Goal: Information Seeking & Learning: Learn about a topic

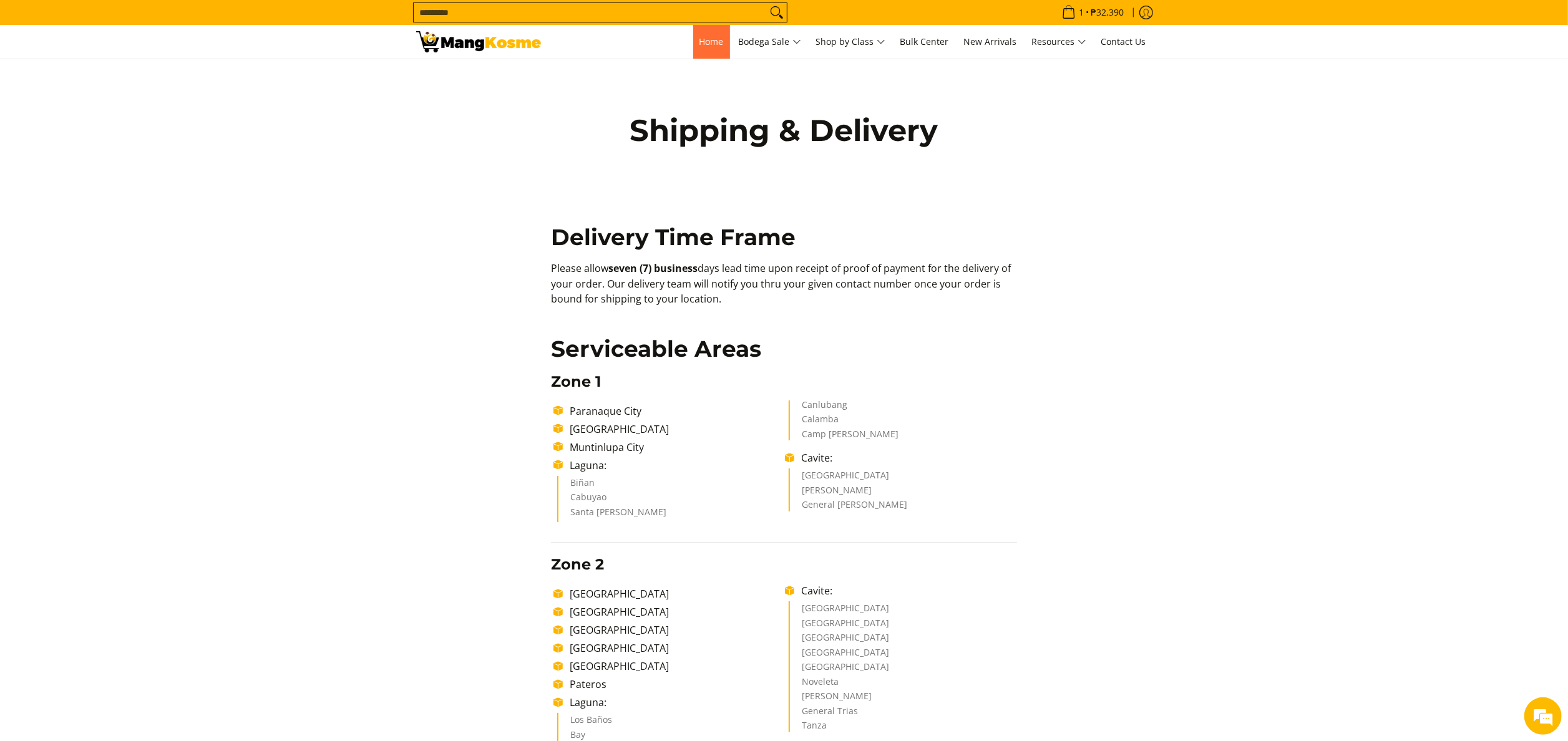
click at [700, 38] on span "Home" at bounding box center [712, 41] width 25 height 11
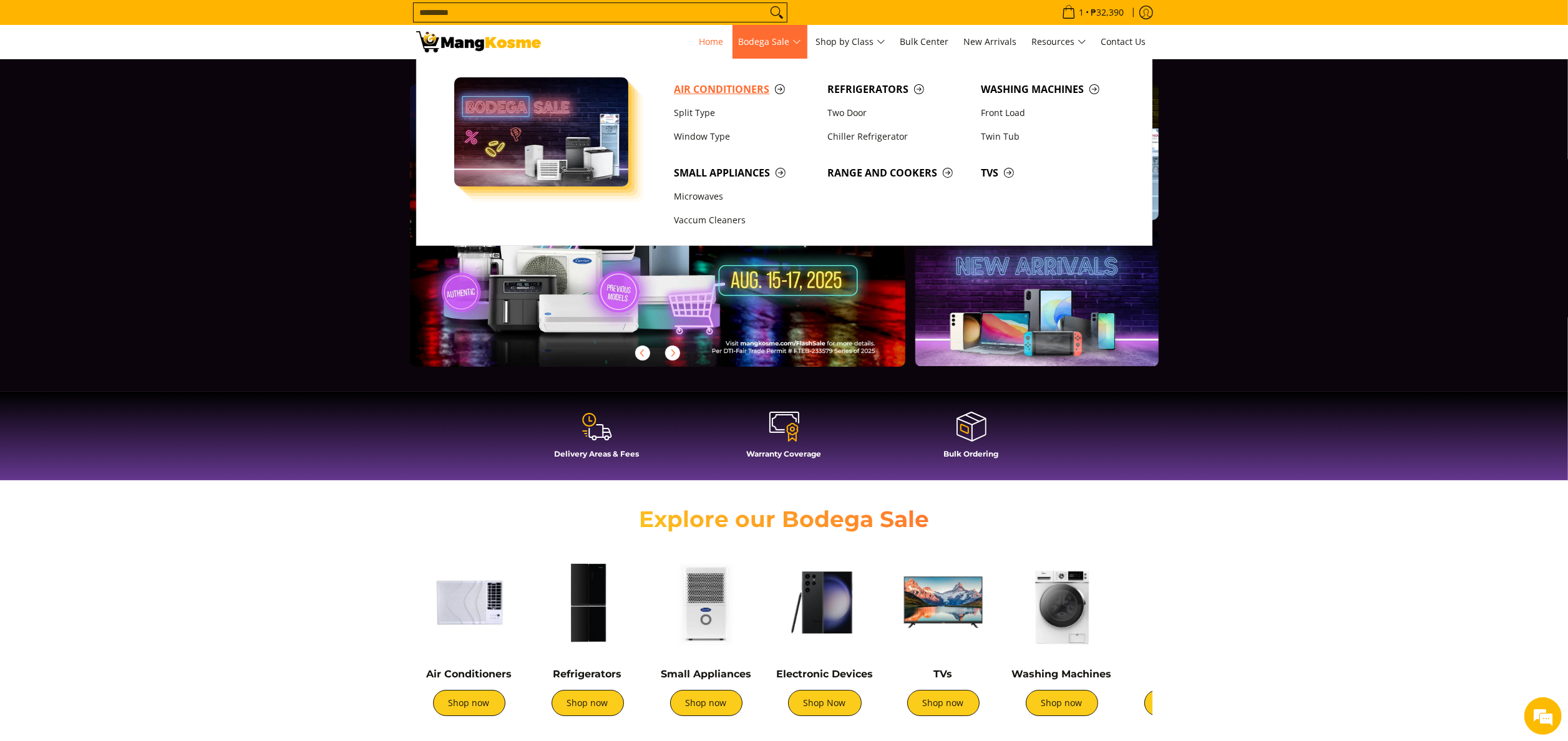
click at [749, 88] on span "Air Conditioners" at bounding box center [745, 89] width 141 height 16
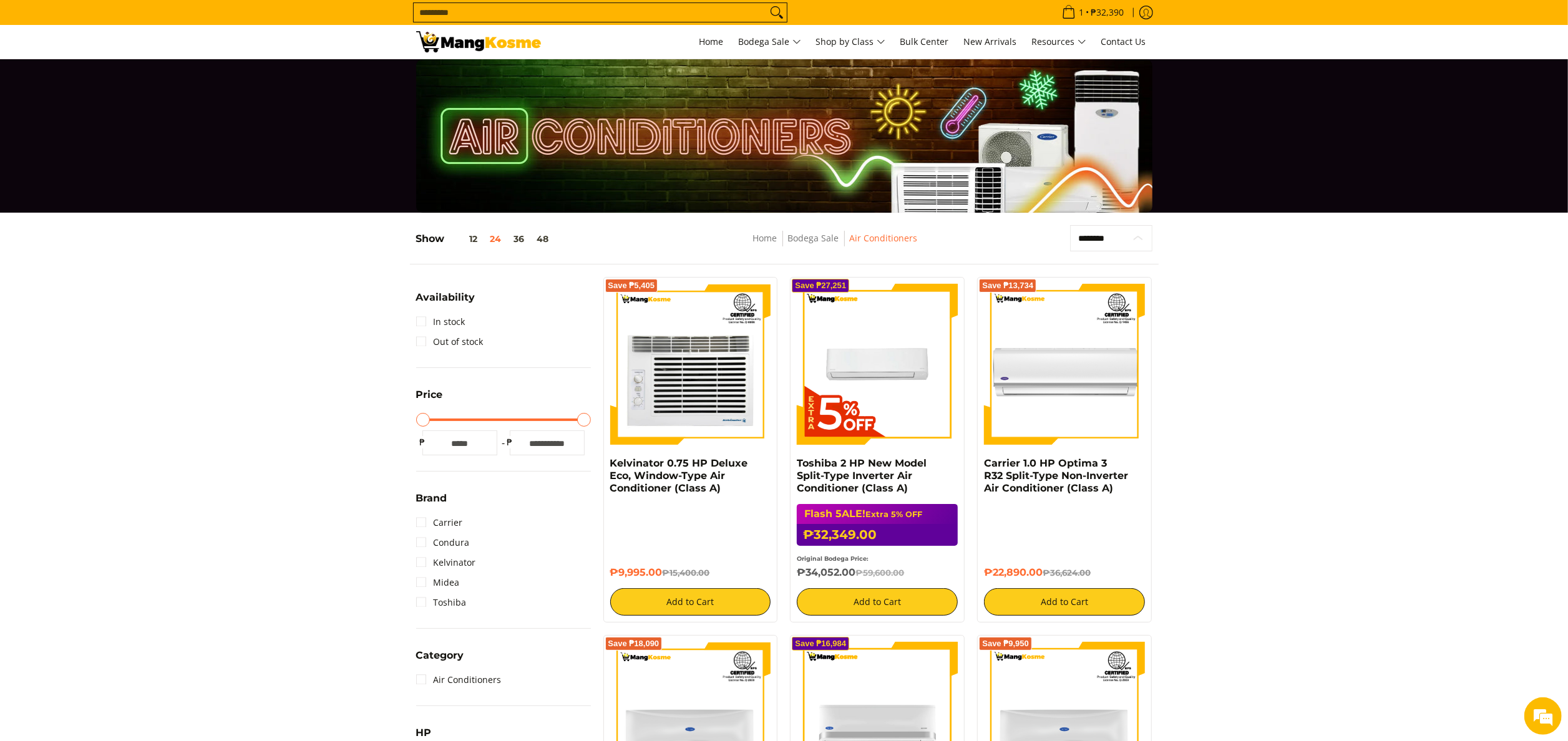
click at [1114, 237] on select "**********" at bounding box center [1111, 238] width 82 height 27
select select "**********"
click at [1070, 225] on select "**********" at bounding box center [1111, 238] width 82 height 27
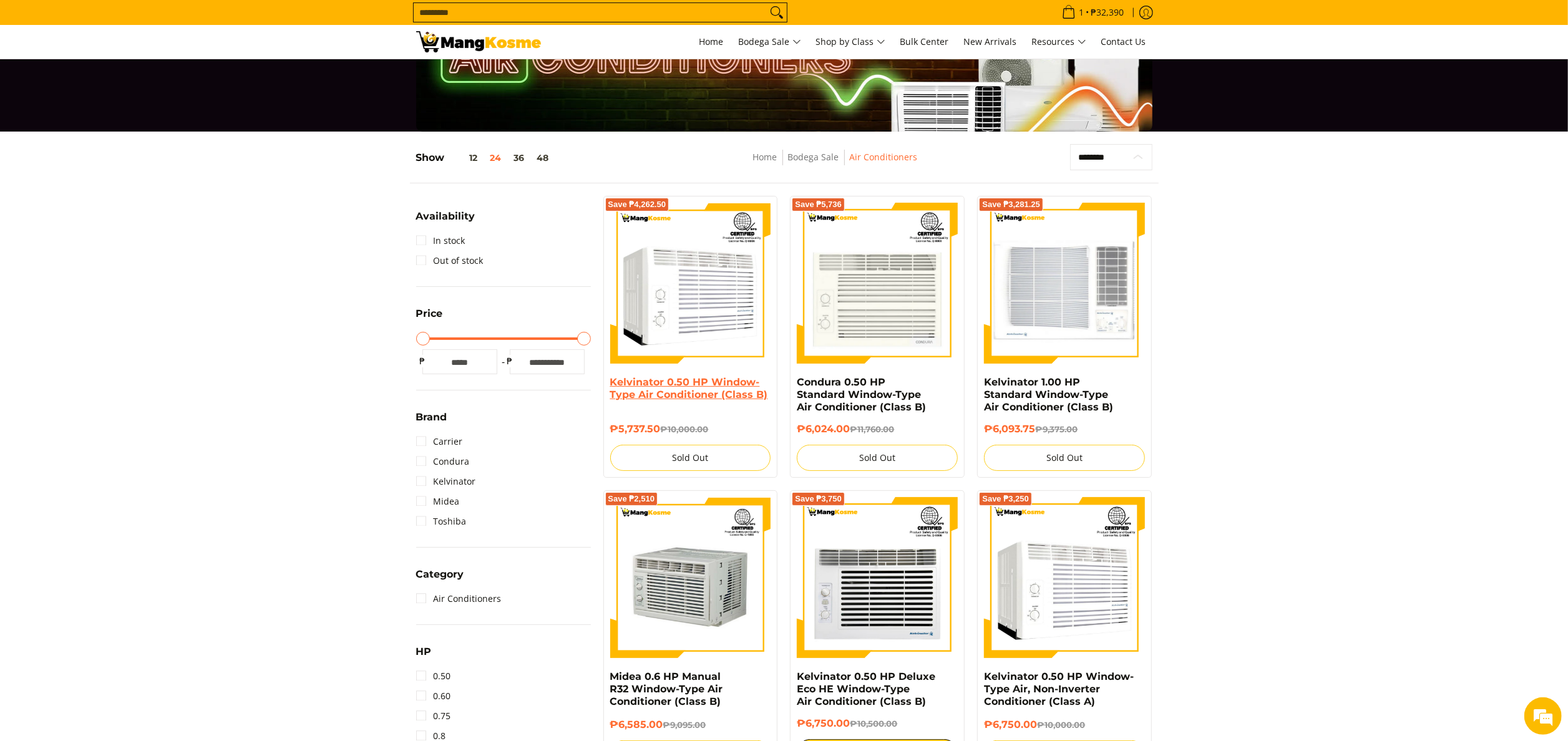
scroll to position [165, 0]
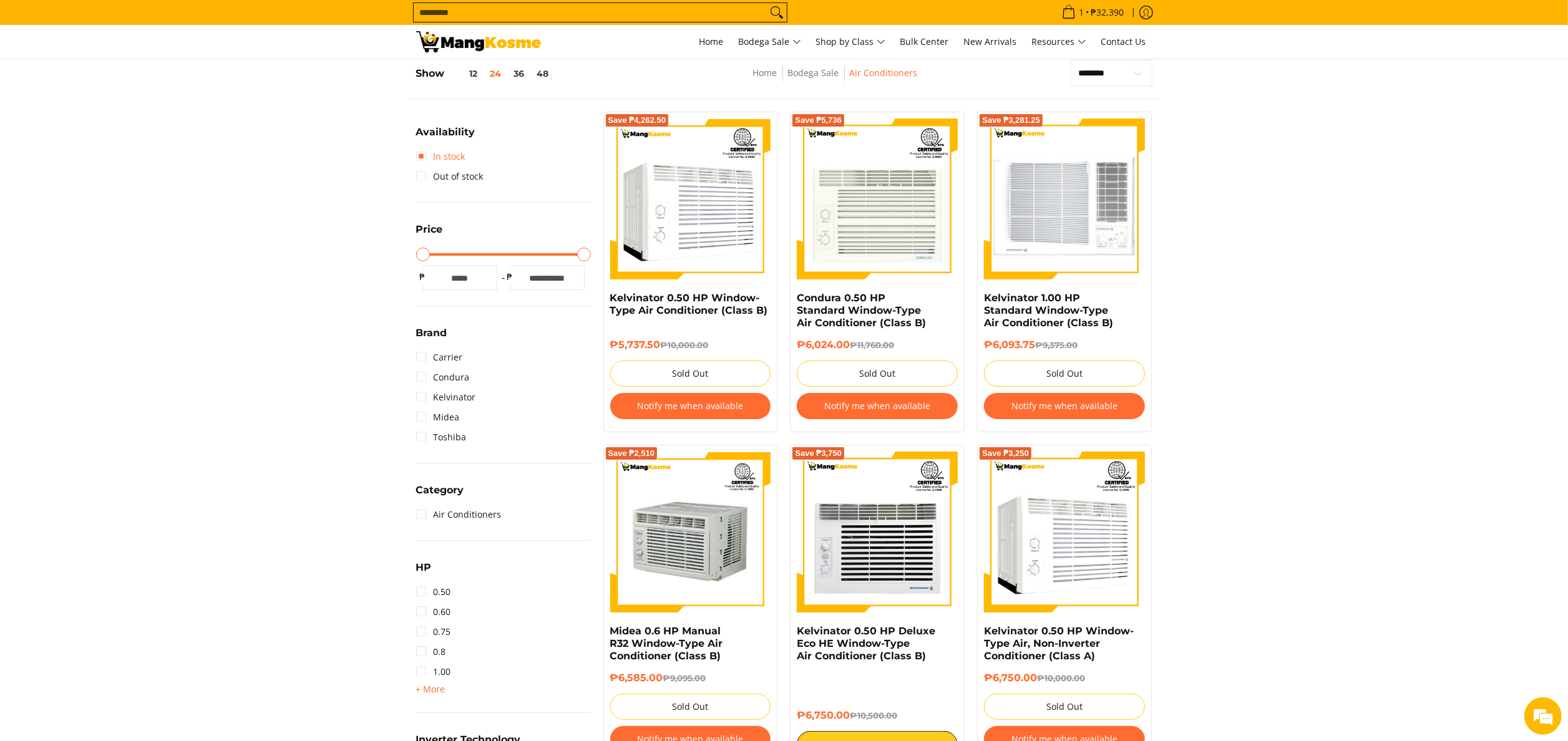
click at [455, 161] on link "In stock" at bounding box center [441, 156] width 49 height 20
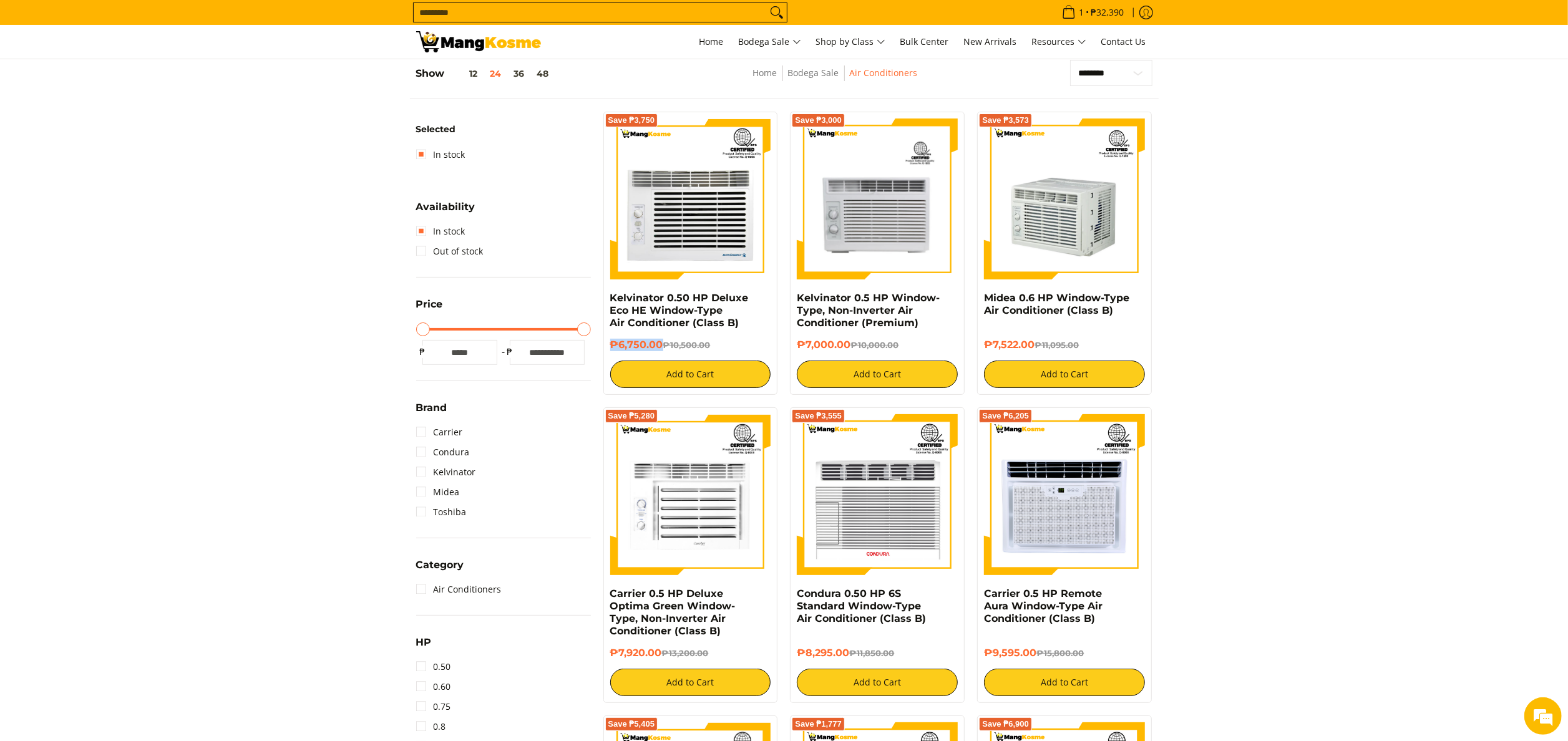
drag, startPoint x: 612, startPoint y: 345, endPoint x: 659, endPoint y: 344, distance: 47.0
click at [659, 344] on h6 "₱6,750.00 ₱10,500.00" at bounding box center [691, 345] width 161 height 12
copy h6 "₱6,750.00"
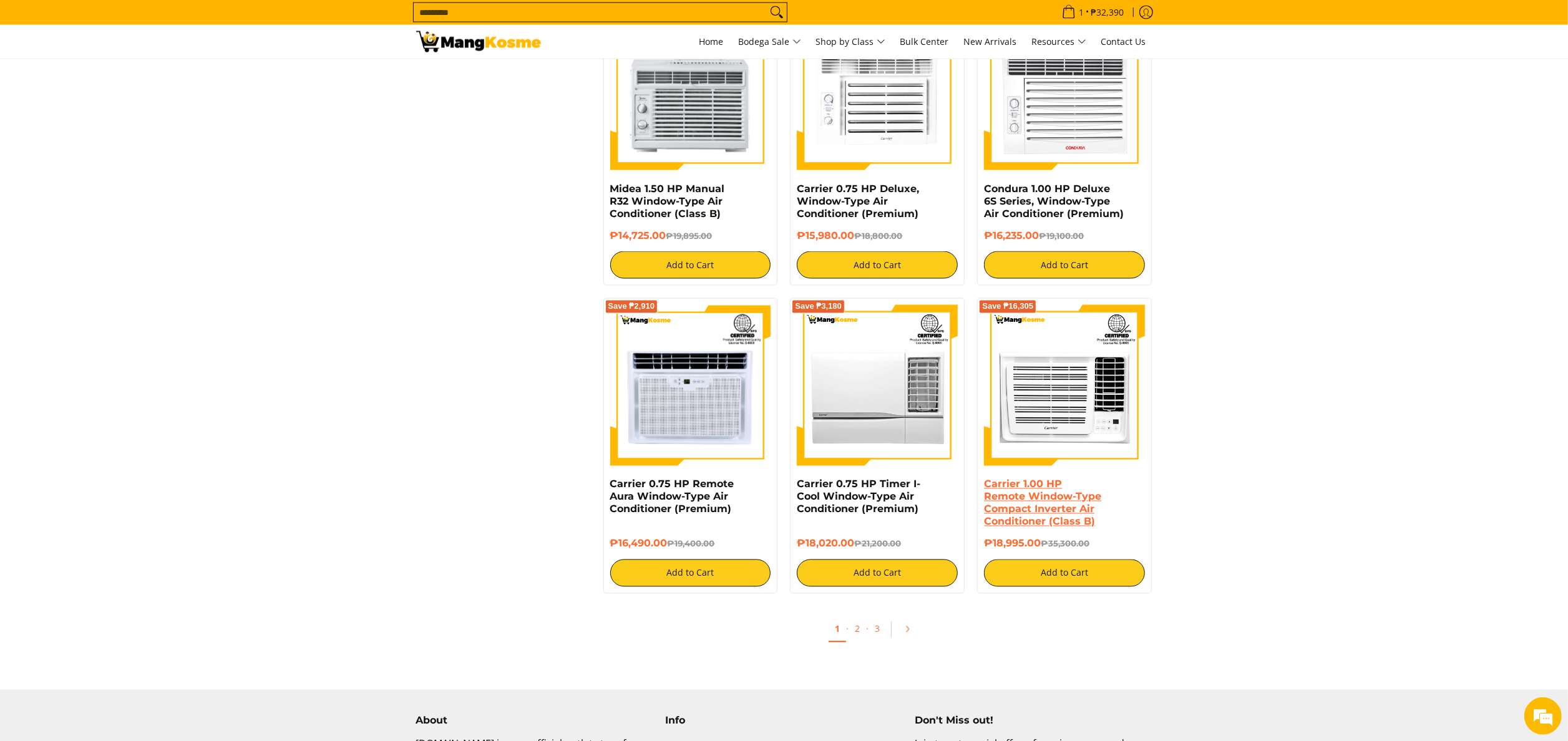
scroll to position [2368, 0]
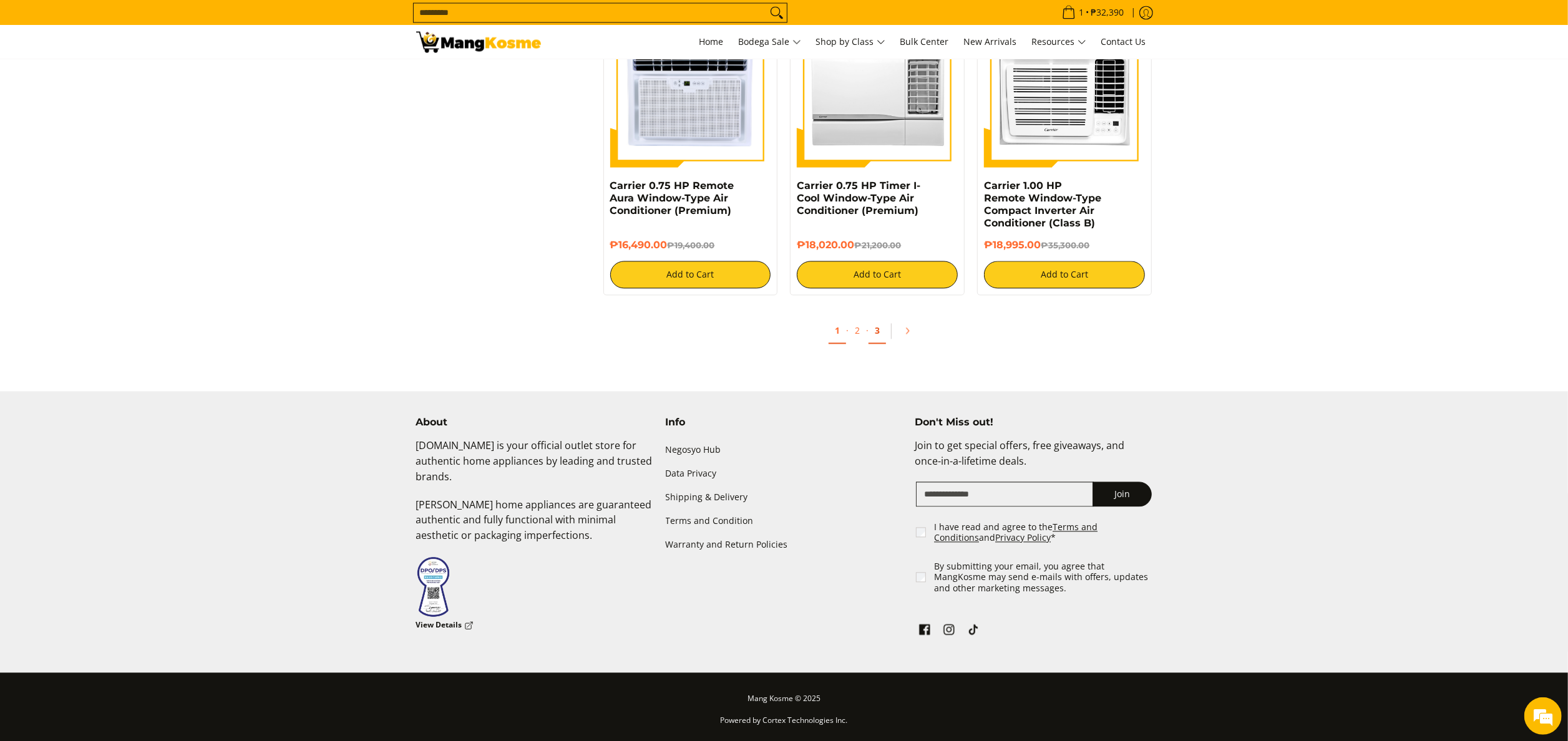
click at [875, 332] on link "3" at bounding box center [877, 330] width 17 height 25
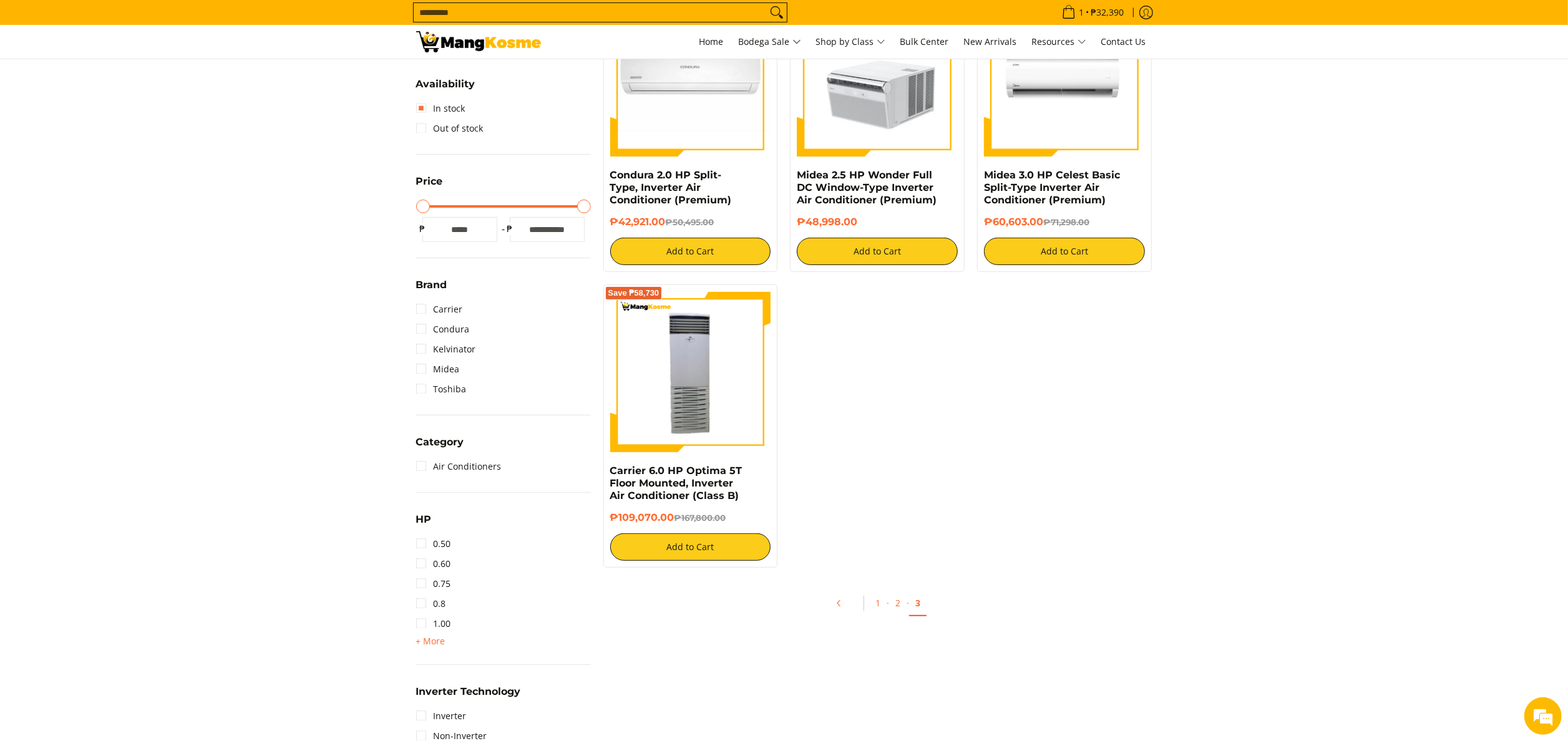
scroll to position [250, 0]
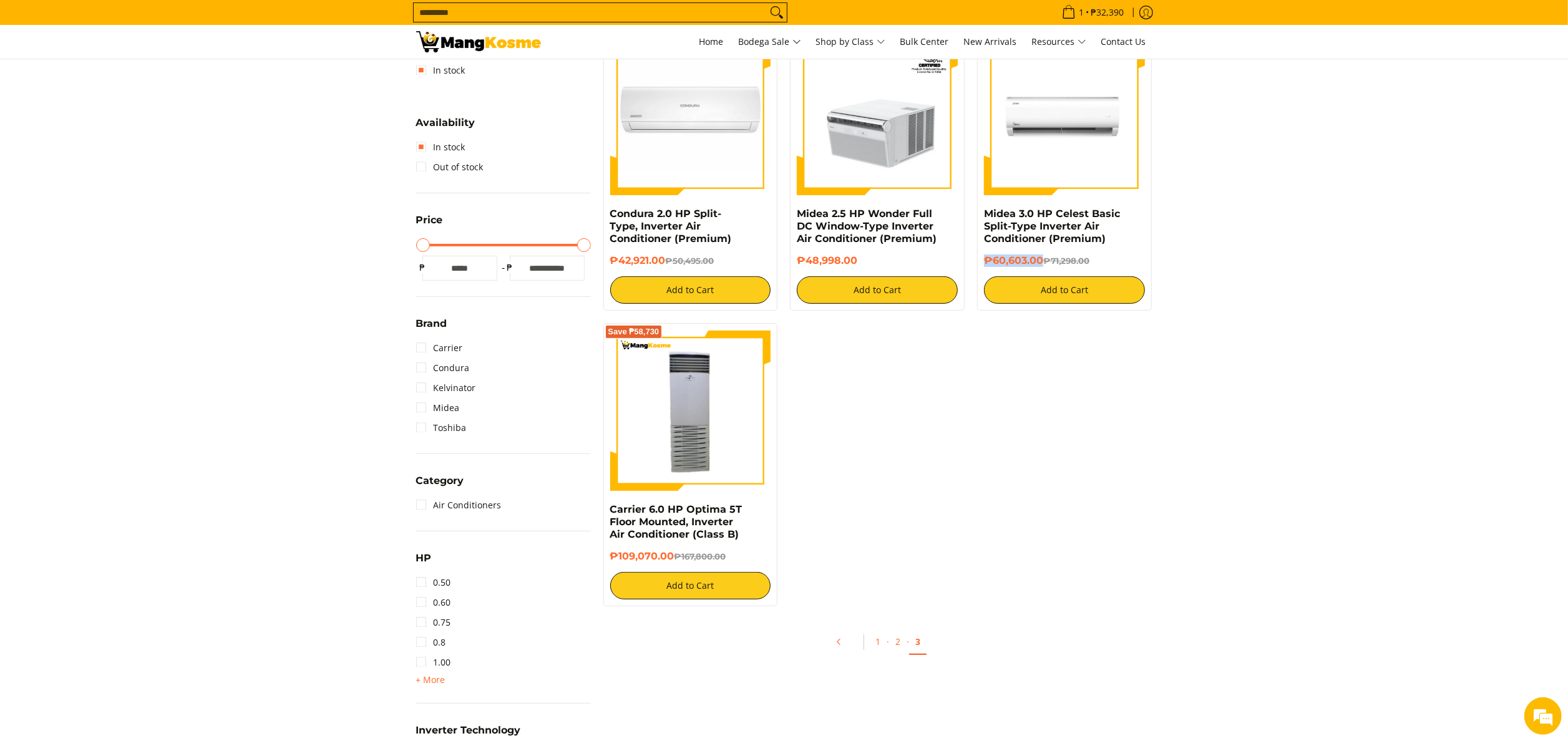
drag, startPoint x: 986, startPoint y: 263, endPoint x: 1042, endPoint y: 260, distance: 56.1
click at [1042, 260] on h6 "₱60,603.00 ₱71,298.00" at bounding box center [1064, 260] width 161 height 12
copy h6 "₱60,603.00"
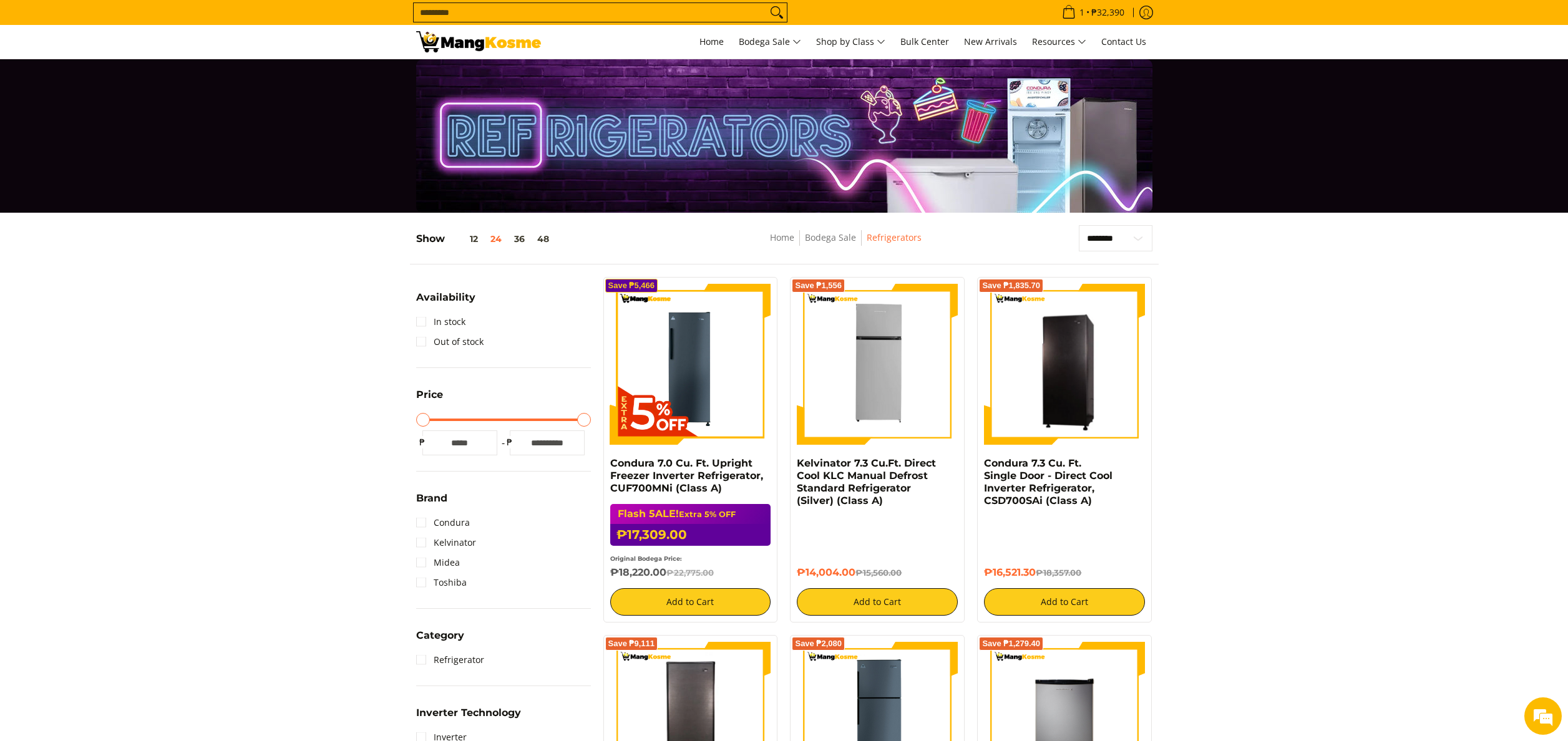
click at [600, 21] on input "Search..." at bounding box center [590, 12] width 353 height 19
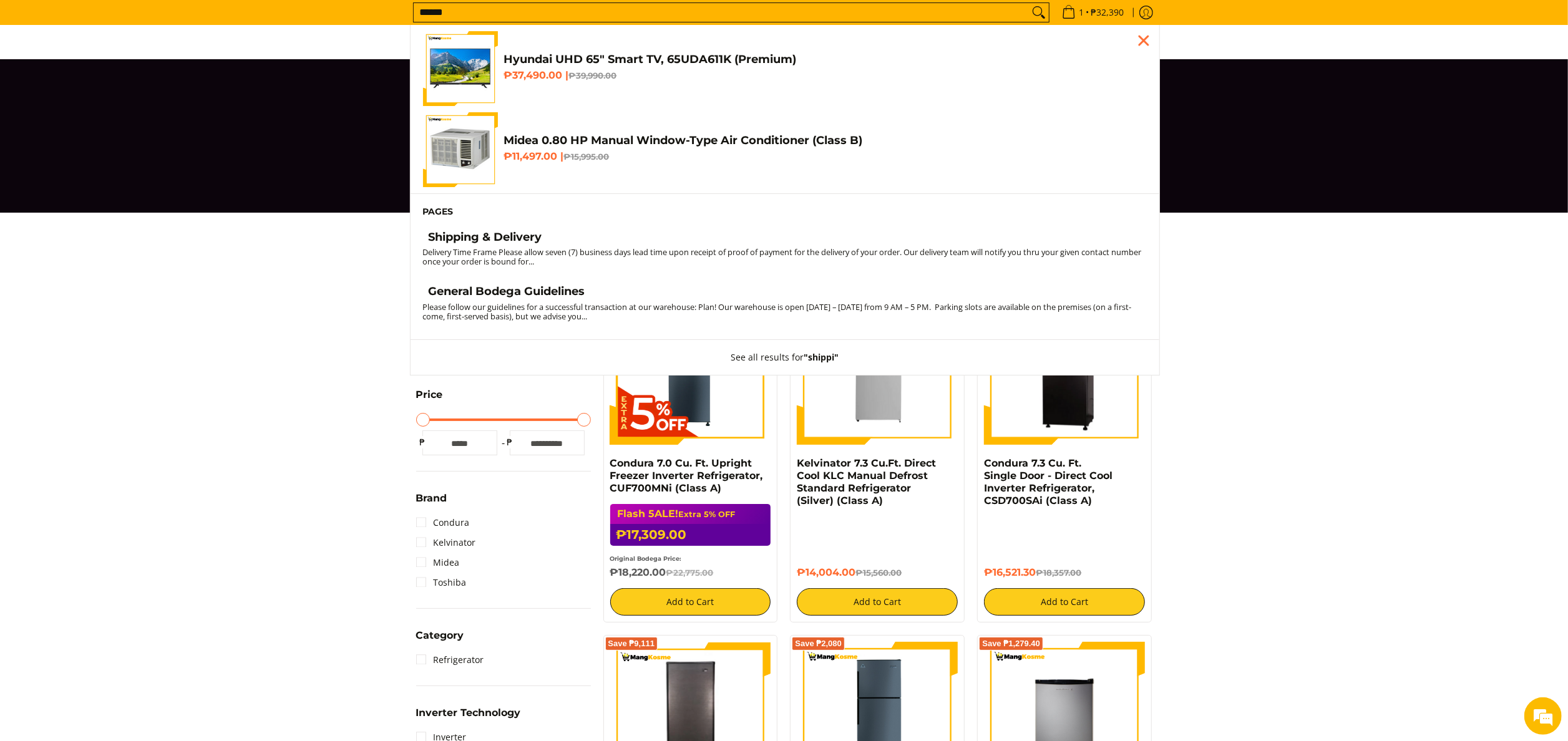
type input "******"
click at [1029, 3] on button "Search" at bounding box center [1039, 12] width 20 height 19
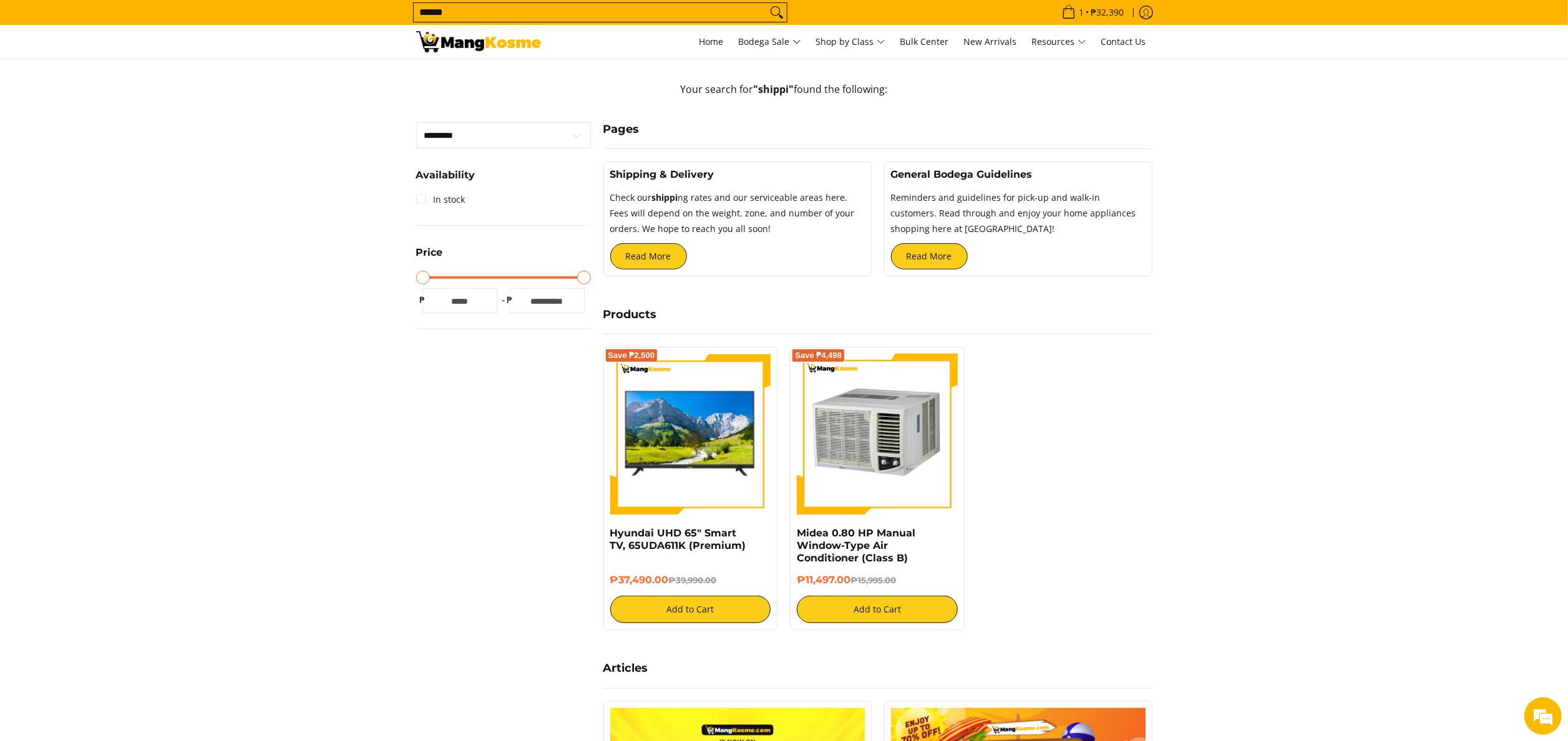
scroll to position [374, 0]
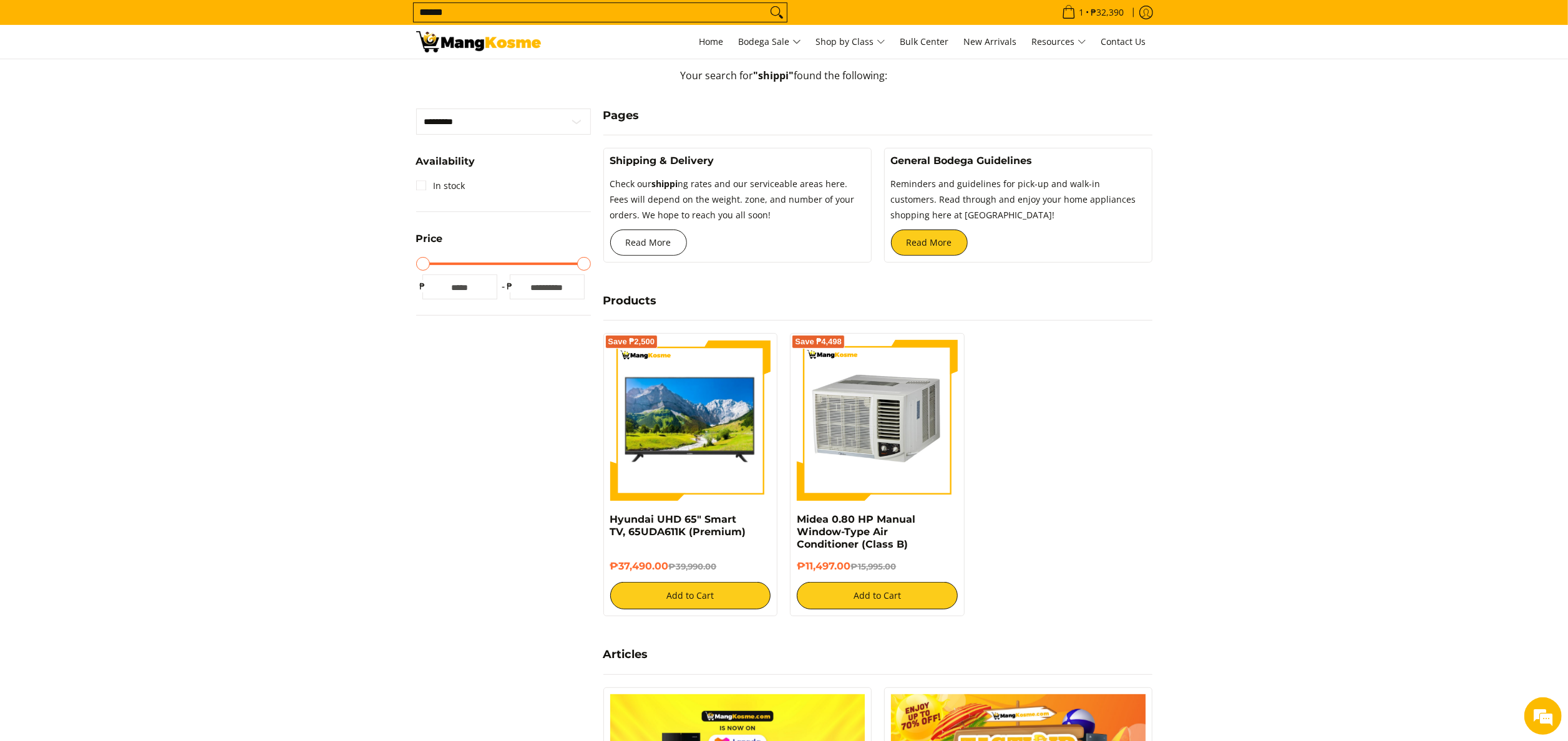
click at [669, 252] on link "Read More" at bounding box center [649, 242] width 77 height 26
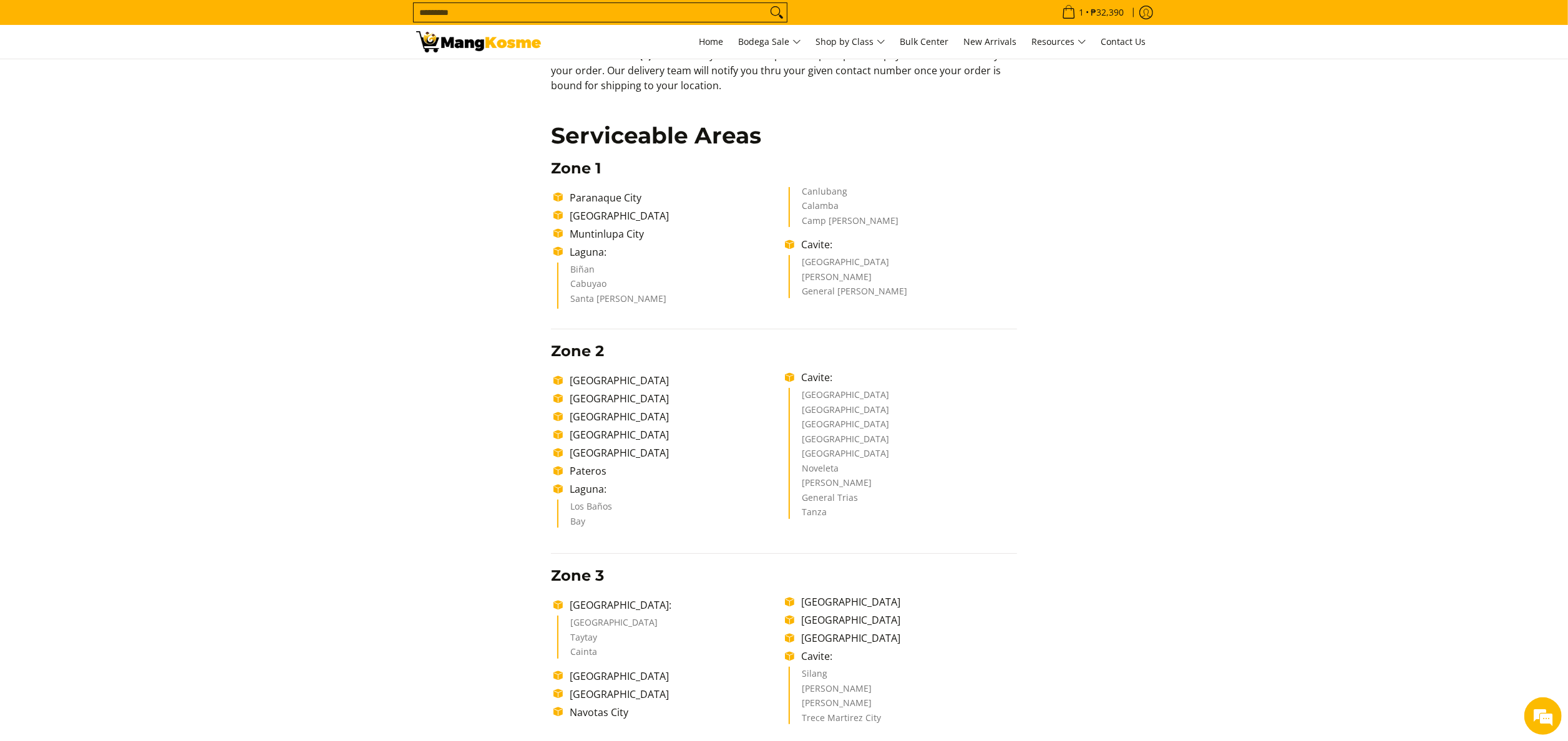
scroll to position [124, 0]
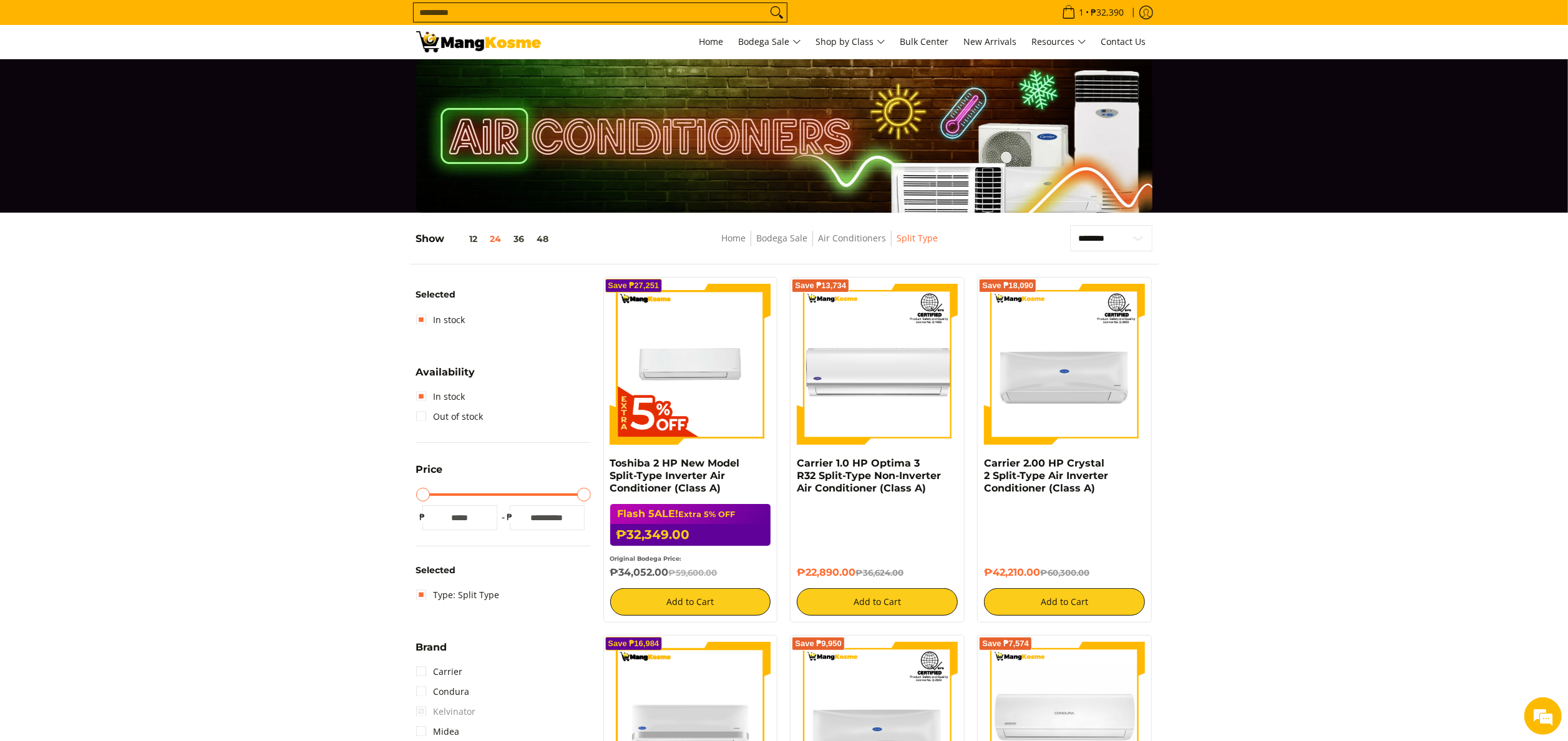
click at [465, 45] on img at bounding box center [478, 42] width 125 height 21
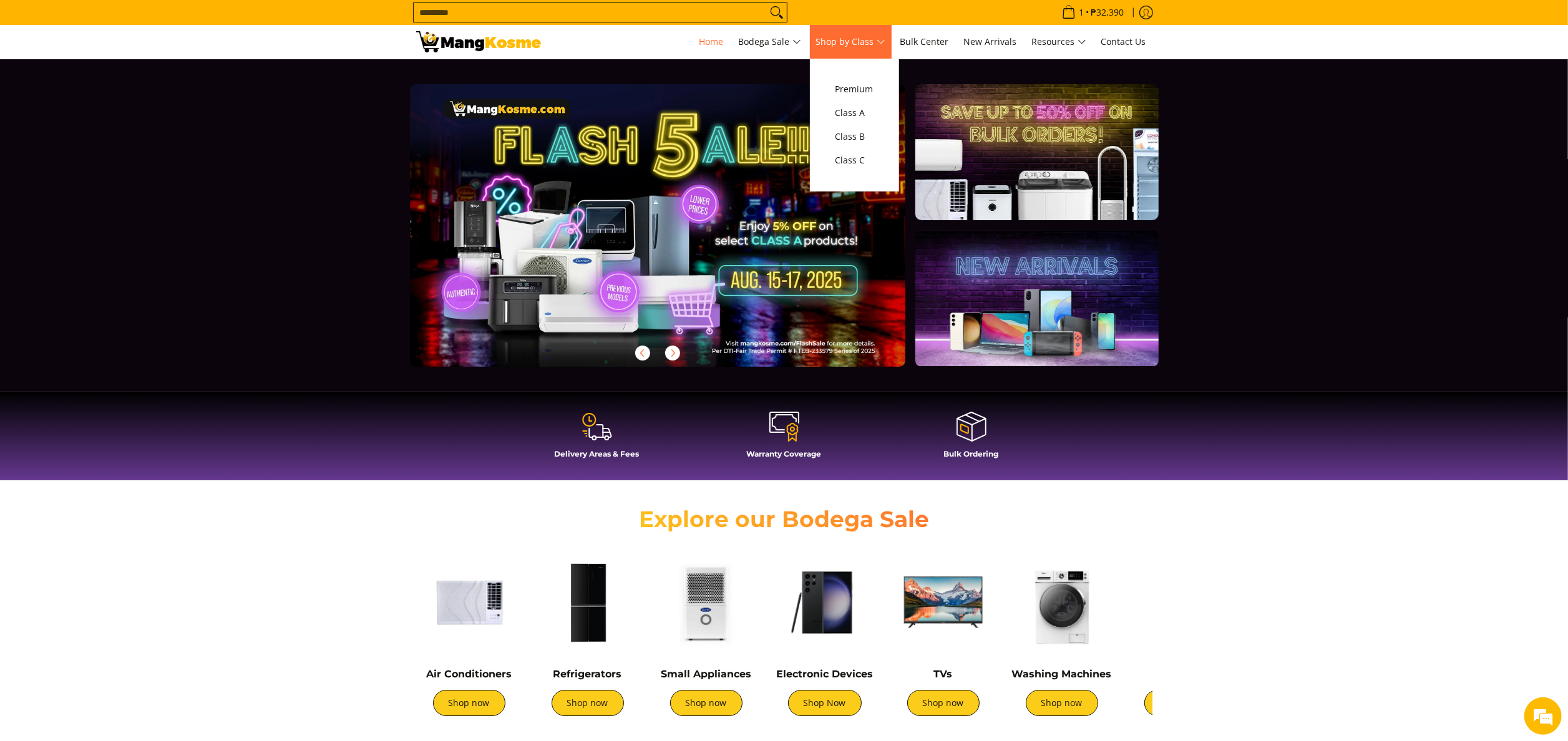
click at [863, 33] on link "Shop by Class" at bounding box center [851, 41] width 82 height 34
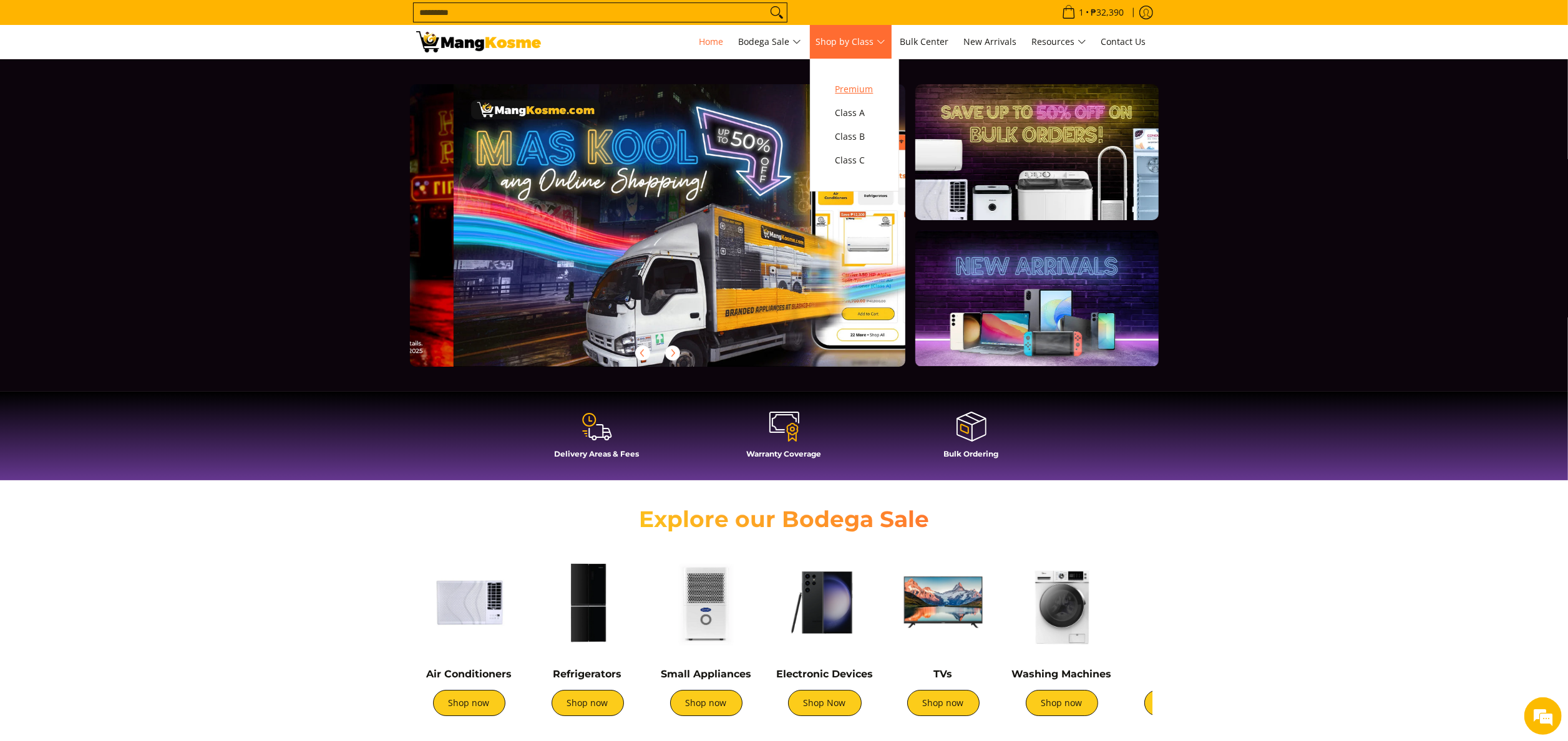
scroll to position [0, 496]
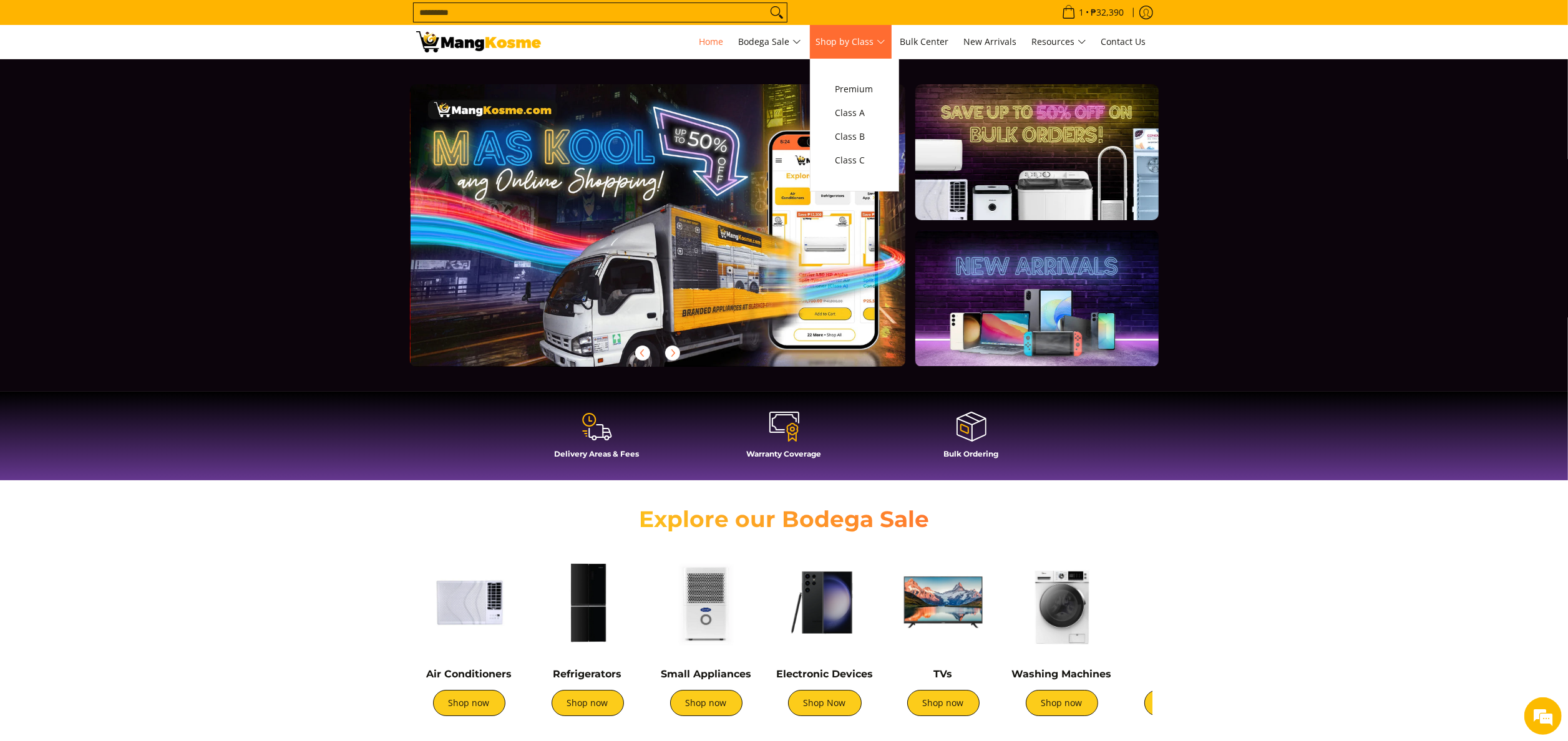
click at [850, 43] on span "Shop by Class" at bounding box center [850, 42] width 70 height 16
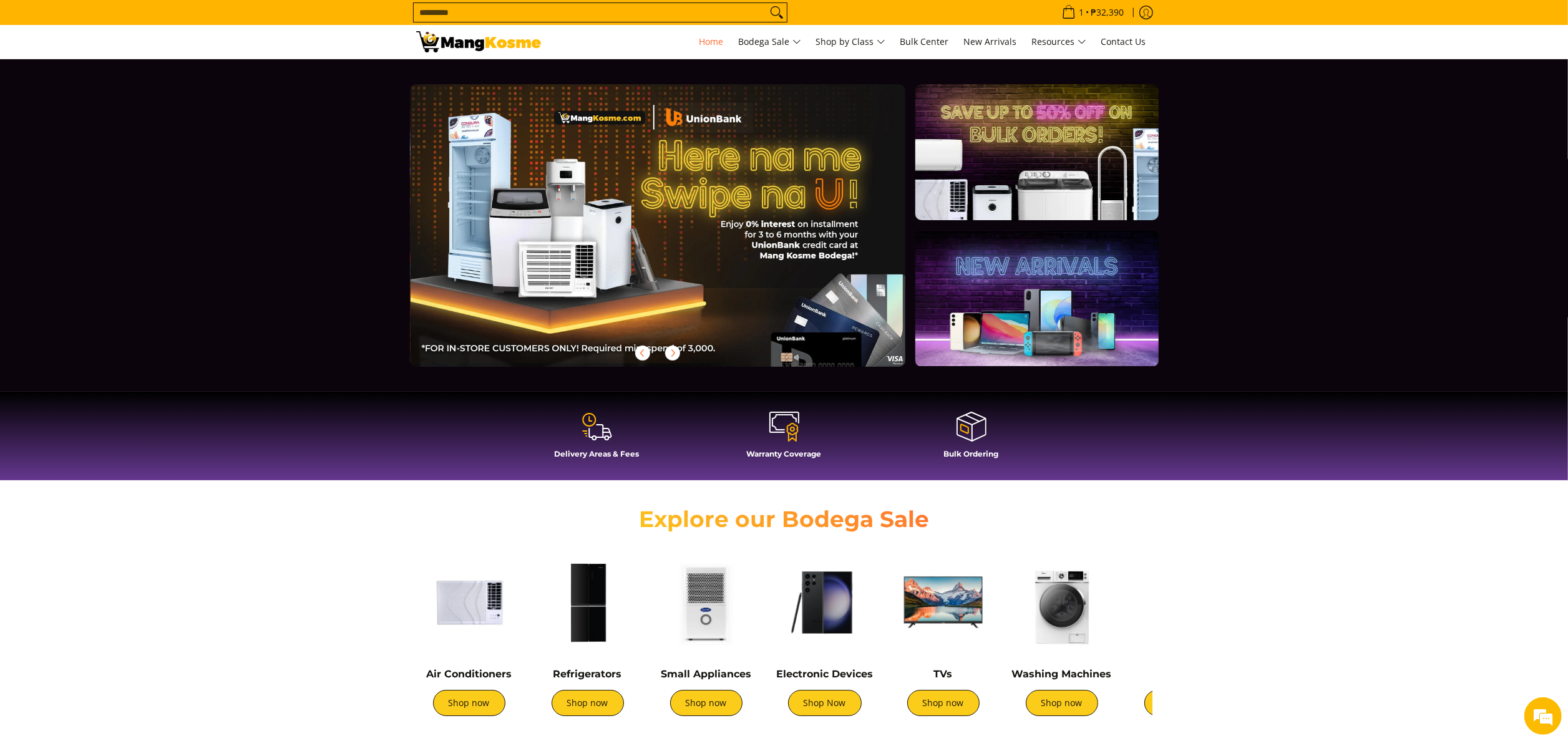
click at [267, 590] on section "Explore our Bodega Sale Air Conditioners Shop now Refrigerators Shop now" at bounding box center [784, 627] width 1568 height 282
click at [693, 48] on link "Home" at bounding box center [711, 41] width 37 height 34
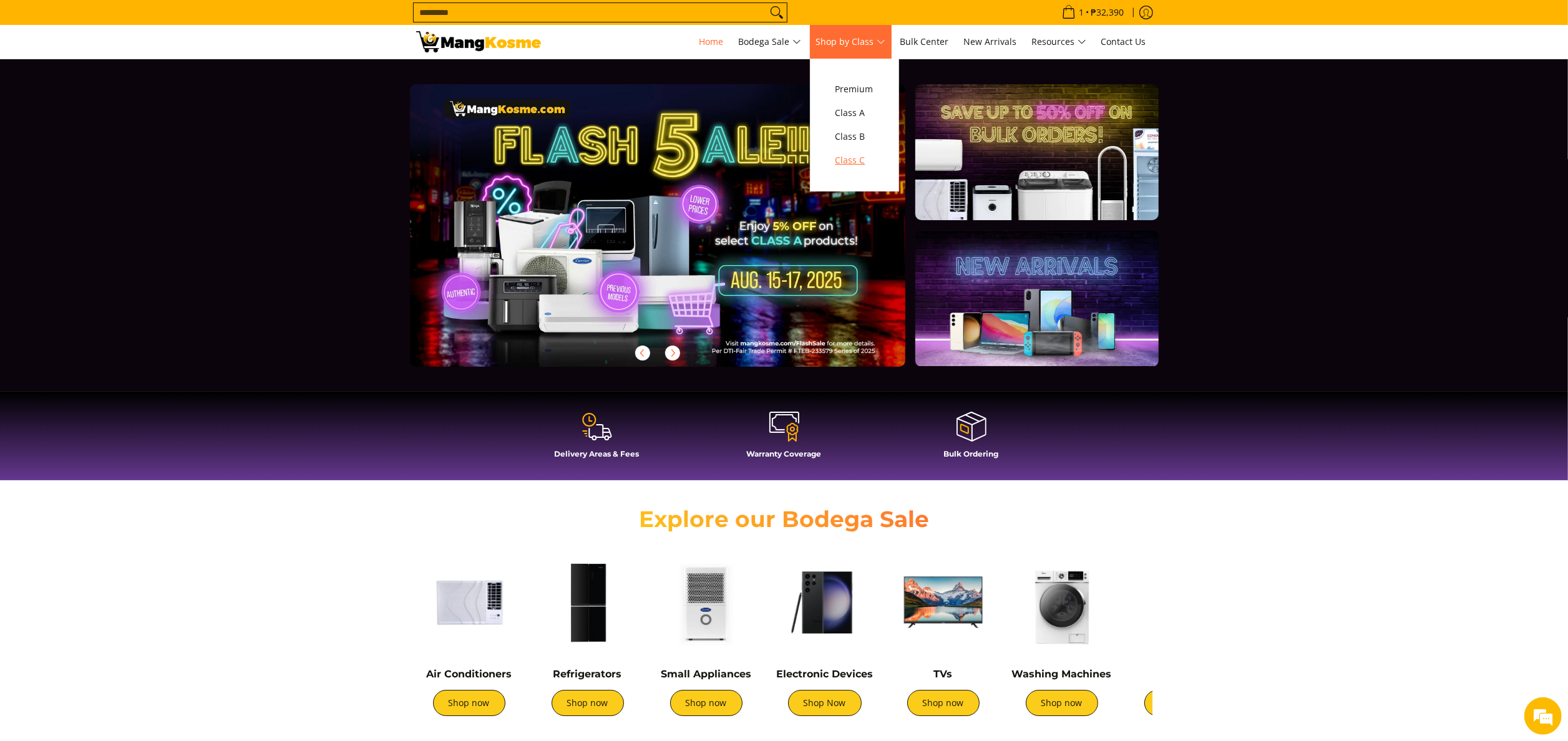
click at [851, 164] on span "Class C" at bounding box center [854, 160] width 38 height 16
